Goal: Communication & Community: Share content

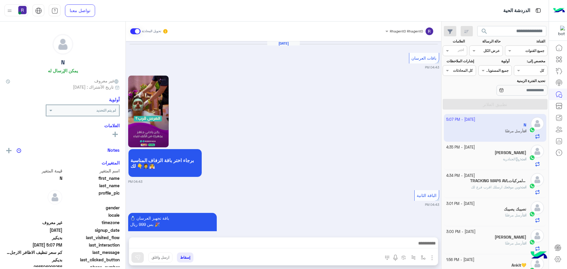
scroll to position [989, 0]
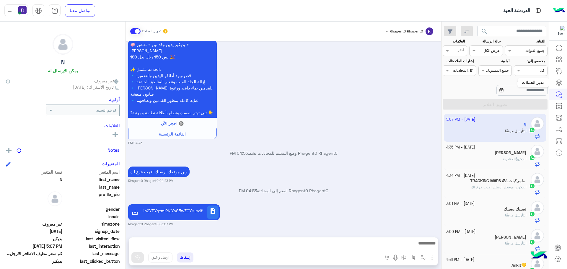
click at [560, 81] on icon at bounding box center [559, 82] width 6 height 5
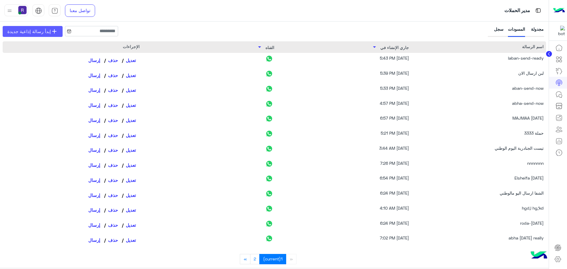
click at [39, 32] on span "إبدأ رسالة إذاعية جديدة" at bounding box center [28, 31] width 43 height 7
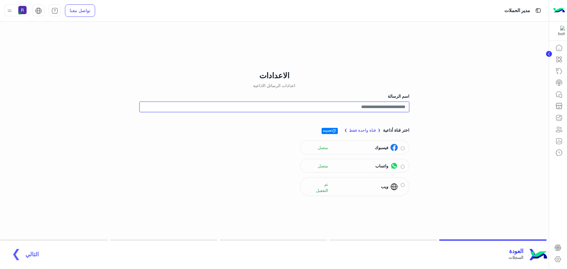
click at [396, 106] on input "اسم الرسالة" at bounding box center [274, 107] width 270 height 11
type input "**********"
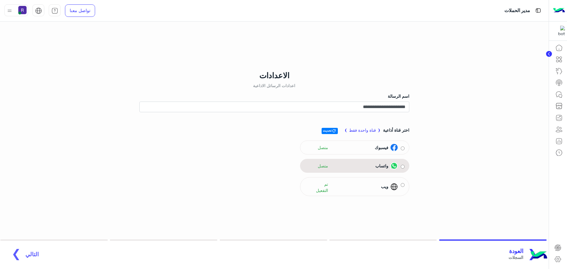
click at [403, 168] on div "واتساب متصل" at bounding box center [355, 165] width 100 height 9
click at [400, 166] on div "واتساب متصل" at bounding box center [355, 165] width 100 height 9
click at [25, 250] on span "التالي" at bounding box center [31, 251] width 13 height 7
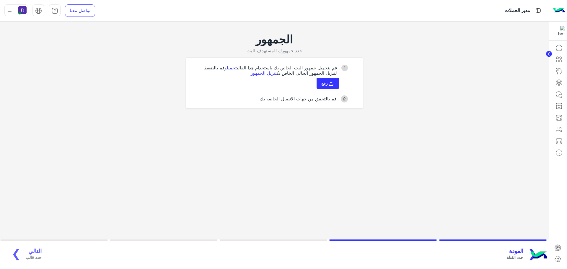
click at [227, 70] on link "تحميل" at bounding box center [232, 67] width 10 height 5
click at [328, 82] on icon at bounding box center [331, 83] width 6 height 6
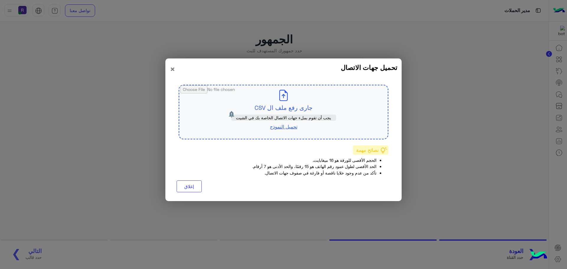
click at [282, 126] on link "تحميل النموذج" at bounding box center [283, 127] width 27 height 6
click at [295, 108] on input "file" at bounding box center [283, 111] width 208 height 53
type input "**********"
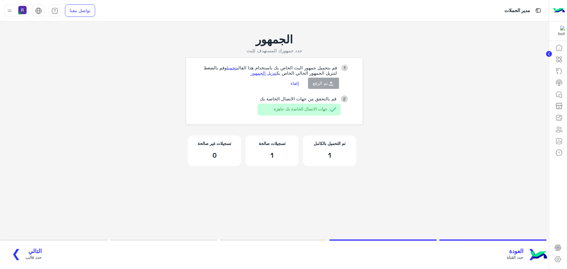
click at [32, 251] on span "التالي" at bounding box center [33, 251] width 16 height 7
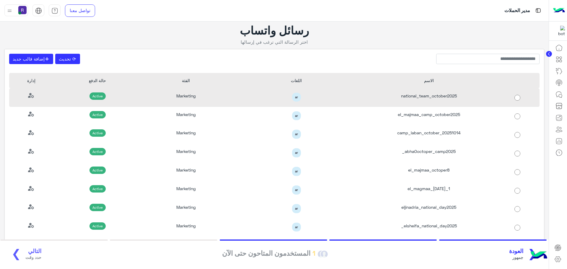
click at [413, 99] on div "national_team_october2025" at bounding box center [428, 97] width 132 height 19
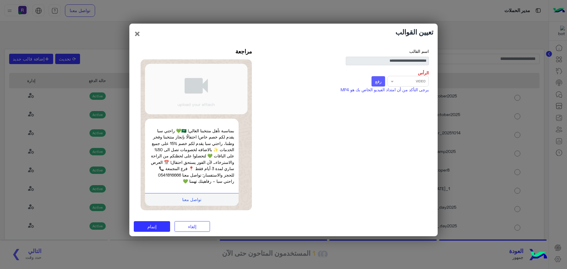
click at [375, 82] on span "رفع" at bounding box center [378, 80] width 6 height 5
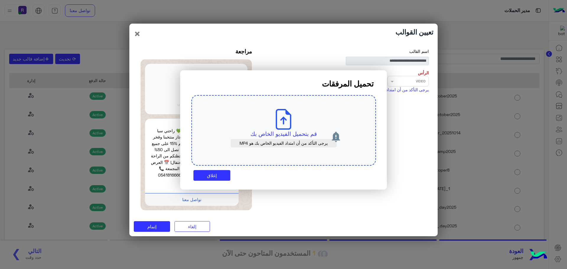
click at [279, 131] on p "قم بتحميل الفيديو الخاص بك" at bounding box center [283, 134] width 157 height 8
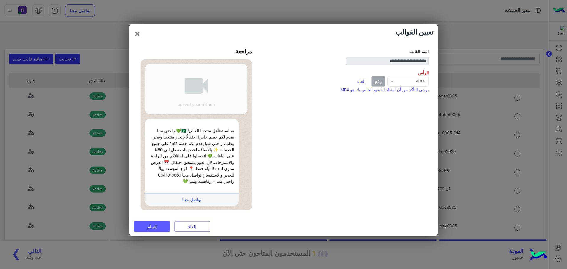
click at [158, 228] on button "إتمام" at bounding box center [152, 226] width 36 height 11
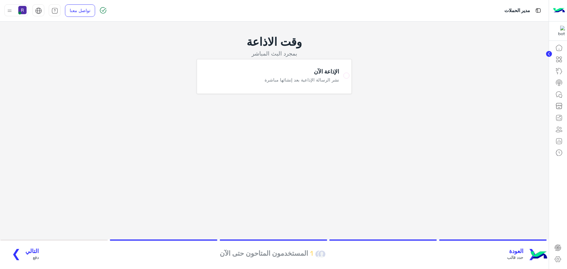
click at [33, 251] on span "التالي" at bounding box center [31, 251] width 13 height 7
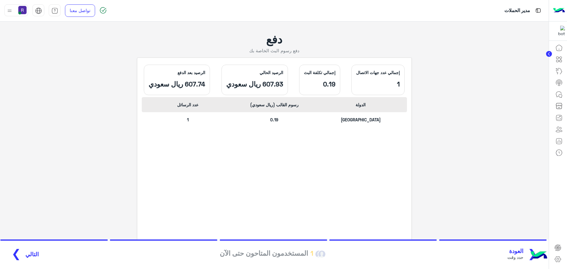
click at [30, 250] on button "التالي ❯" at bounding box center [22, 254] width 35 height 16
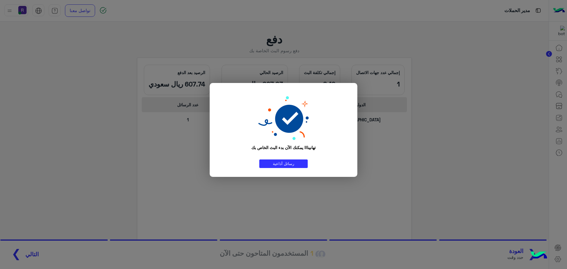
click at [491, 132] on modal-container "تهانينا!! يمكنك الآن بدء البث الخاص بك رسائل أذاعية" at bounding box center [283, 134] width 567 height 269
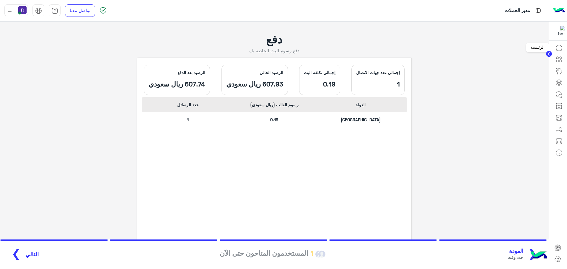
click at [557, 50] on icon at bounding box center [558, 47] width 7 height 7
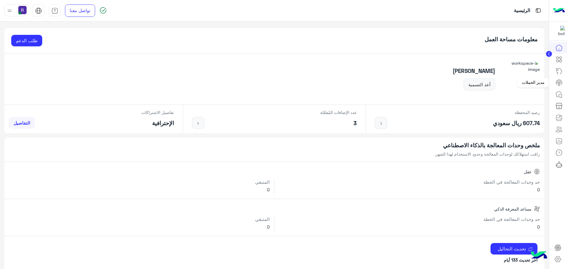
click at [557, 84] on icon at bounding box center [559, 82] width 4 height 3
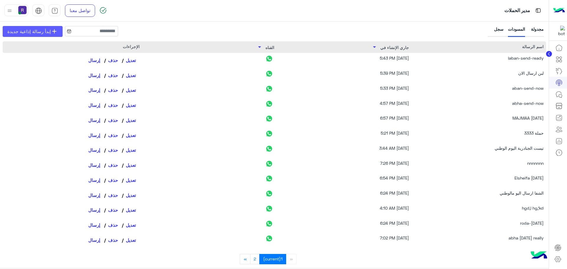
click at [47, 35] on span "إبدأ رسالة إذاعية جديدة" at bounding box center [28, 31] width 43 height 7
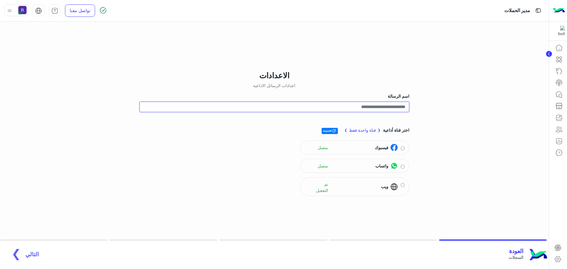
click at [392, 103] on input "اسم الرسالة" at bounding box center [274, 107] width 270 height 11
type input "*"
click at [385, 107] on input "**********" at bounding box center [274, 107] width 270 height 11
type input "**********"
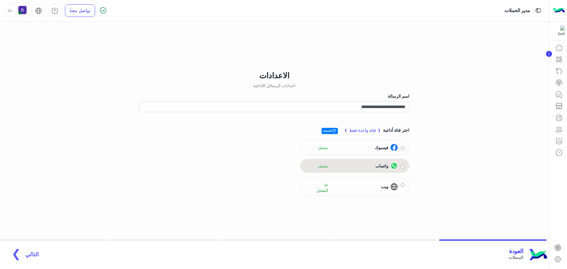
click at [400, 166] on div "واتساب متصل" at bounding box center [355, 165] width 100 height 9
click at [25, 249] on span "التالي" at bounding box center [31, 251] width 13 height 7
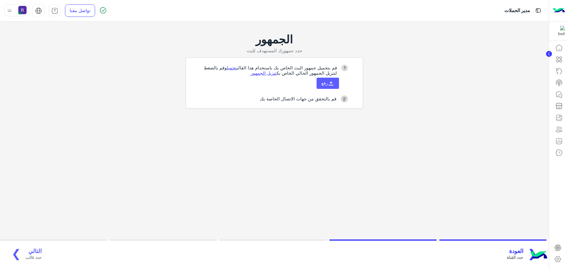
click at [330, 86] on icon at bounding box center [331, 83] width 6 height 6
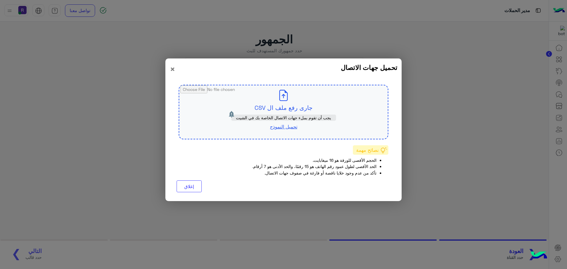
click at [282, 101] on input "file" at bounding box center [283, 111] width 208 height 53
type input "**********"
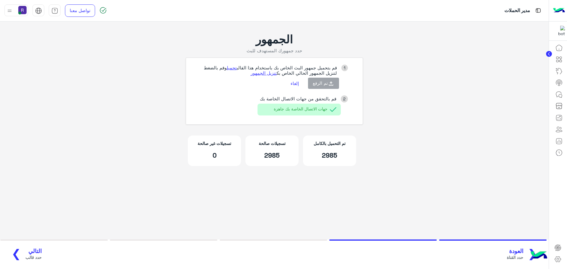
click at [38, 250] on span "التالي" at bounding box center [33, 251] width 16 height 7
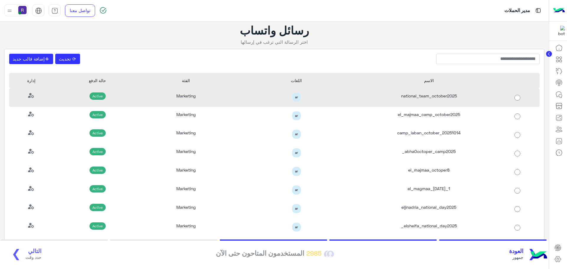
click at [439, 99] on div "national_team_october2025" at bounding box center [428, 97] width 132 height 19
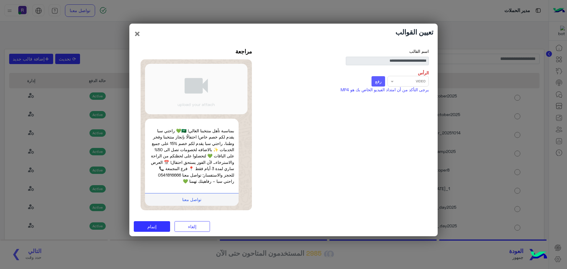
click at [381, 81] on button "رفع" at bounding box center [378, 81] width 14 height 11
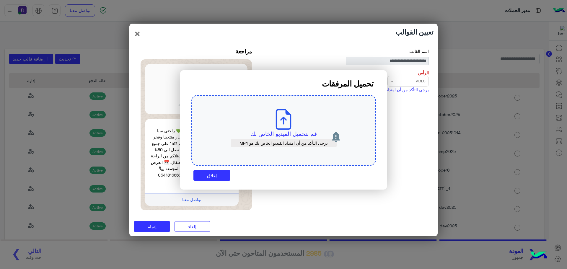
click at [279, 129] on use at bounding box center [284, 119] width 16 height 21
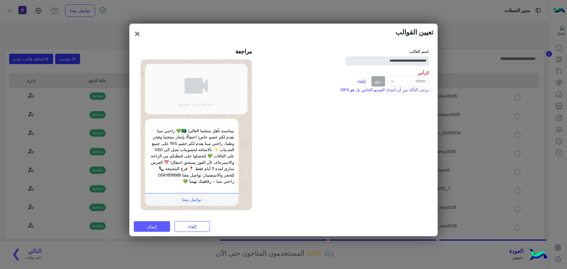
click at [149, 227] on span "إتمام" at bounding box center [151, 226] width 9 height 5
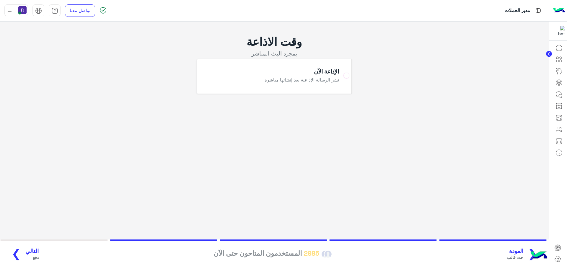
click at [29, 249] on span "التالي" at bounding box center [31, 251] width 13 height 7
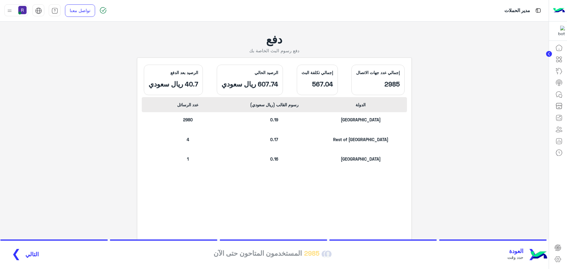
click at [26, 253] on span "التالي" at bounding box center [31, 254] width 13 height 7
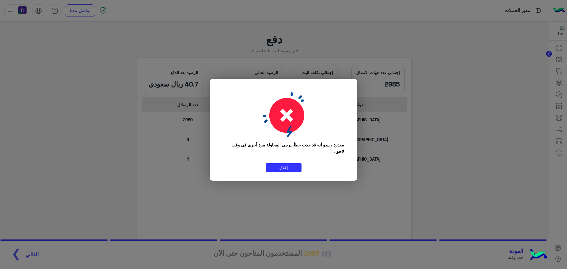
click at [463, 95] on modal-container "معذرة ، يبدو أنه قد حدث خطأ. يرجى المحاولة مرة أخرى في وقت لاحق. إغلاق" at bounding box center [283, 134] width 567 height 269
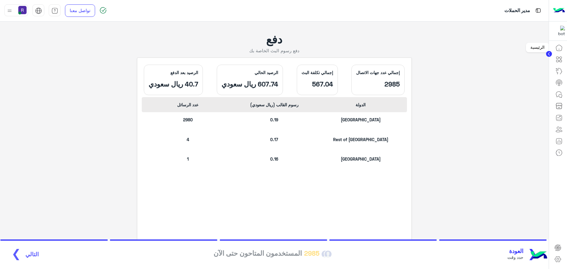
click at [559, 47] on icon at bounding box center [558, 47] width 7 height 7
